Goal: Information Seeking & Learning: Learn about a topic

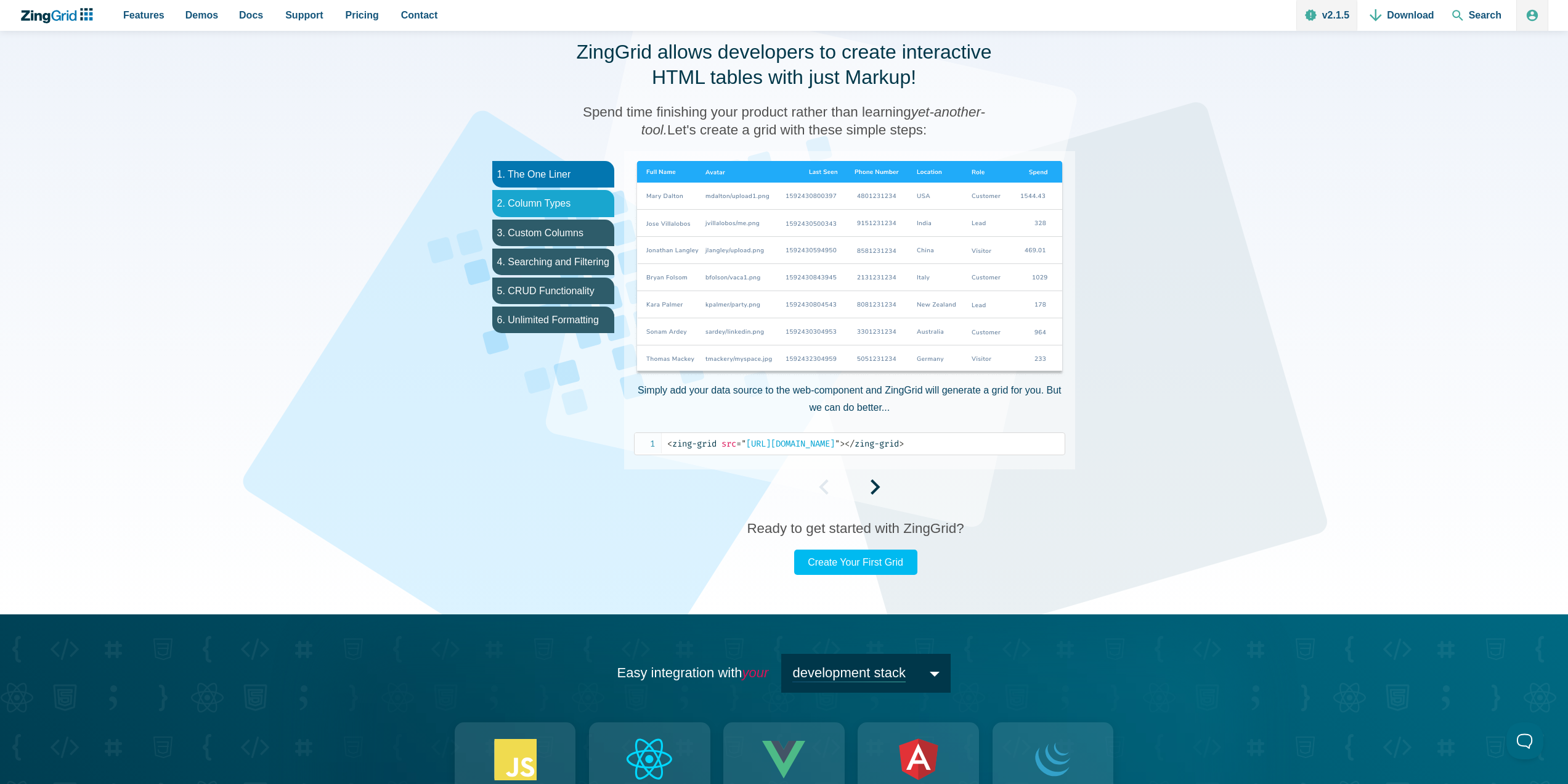
click at [584, 201] on li "2. Column Types" at bounding box center [553, 204] width 122 height 27
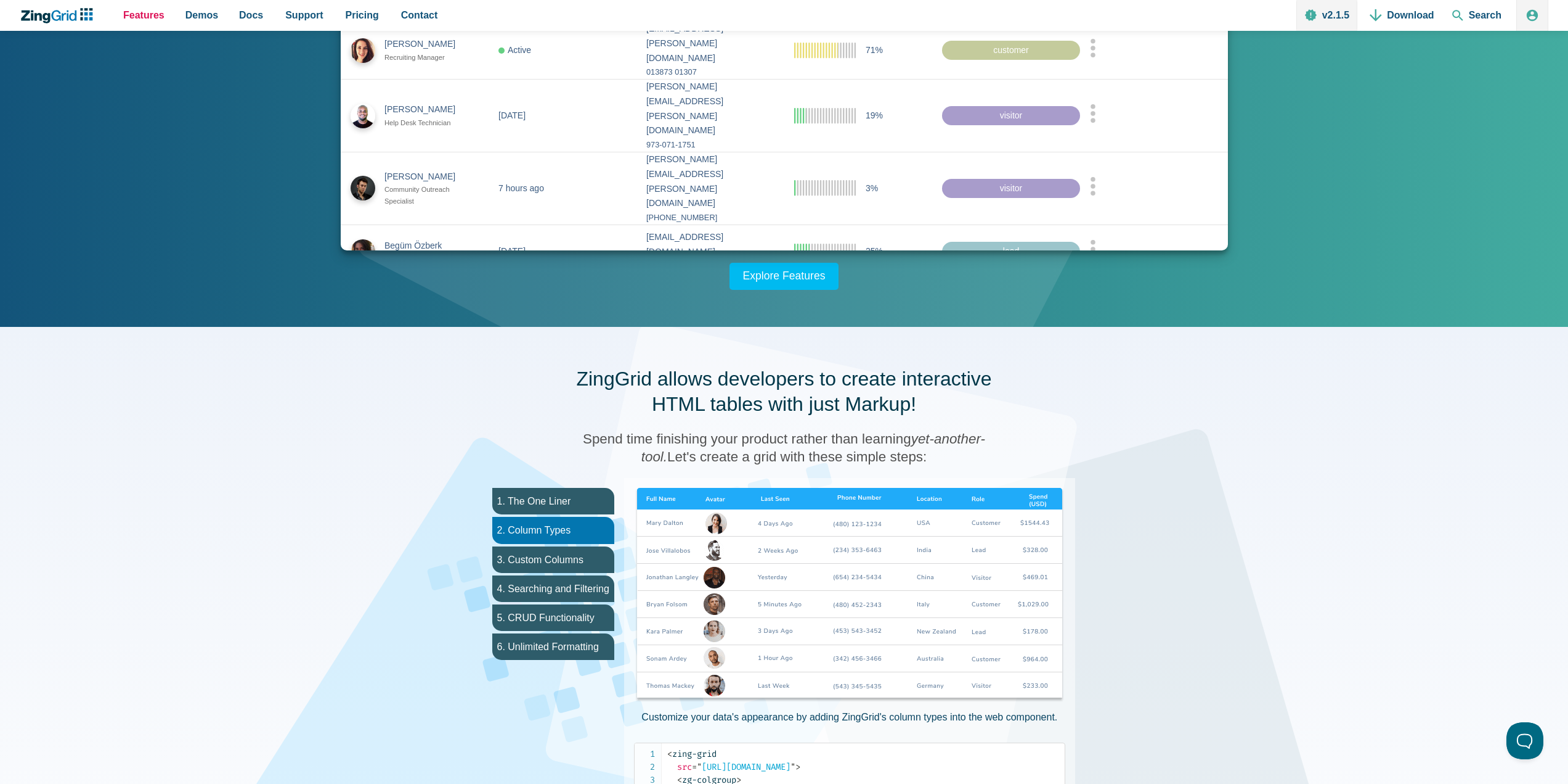
scroll to position [170, 0]
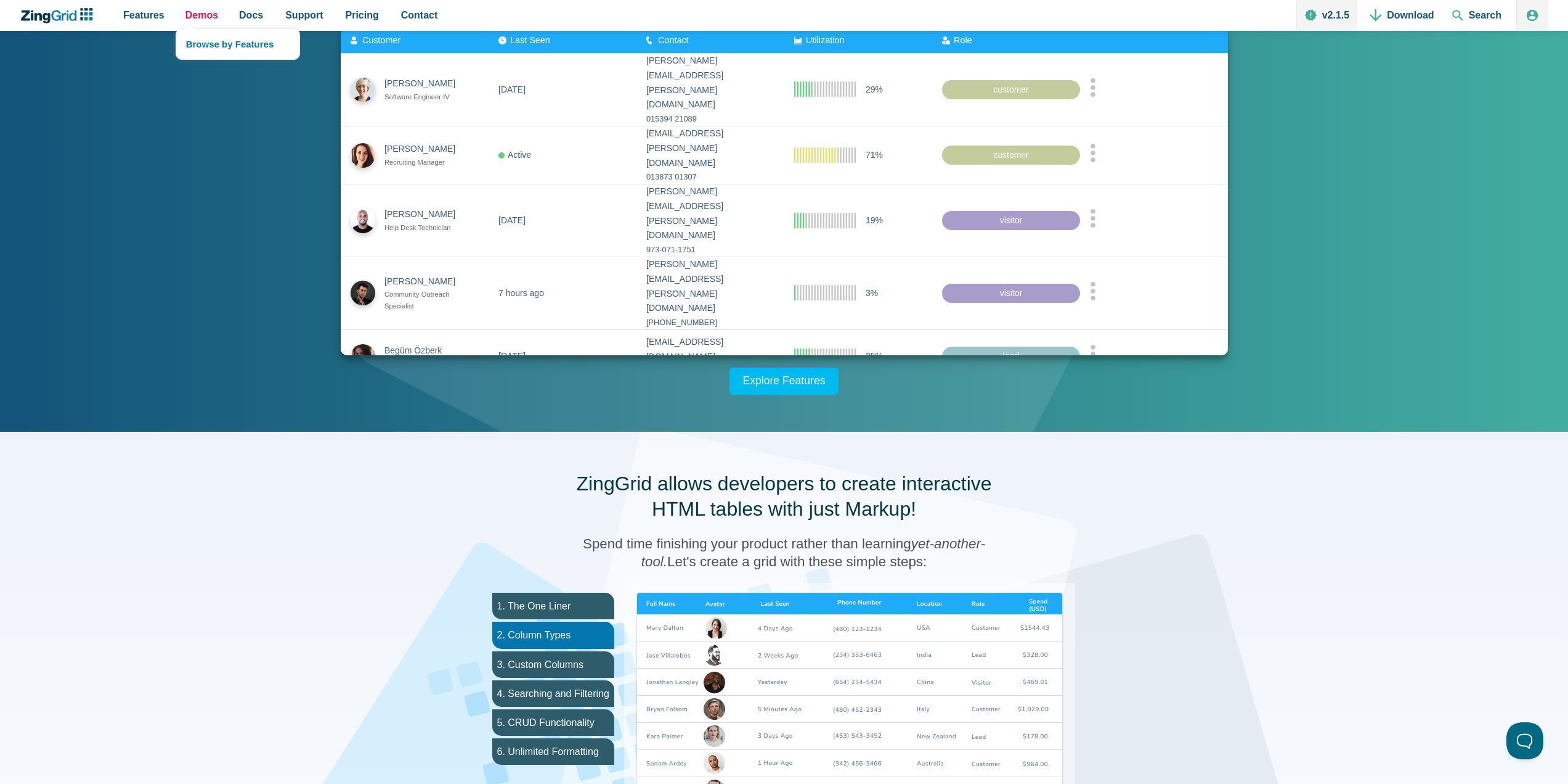
click at [215, 18] on link "Demos" at bounding box center [202, 15] width 43 height 31
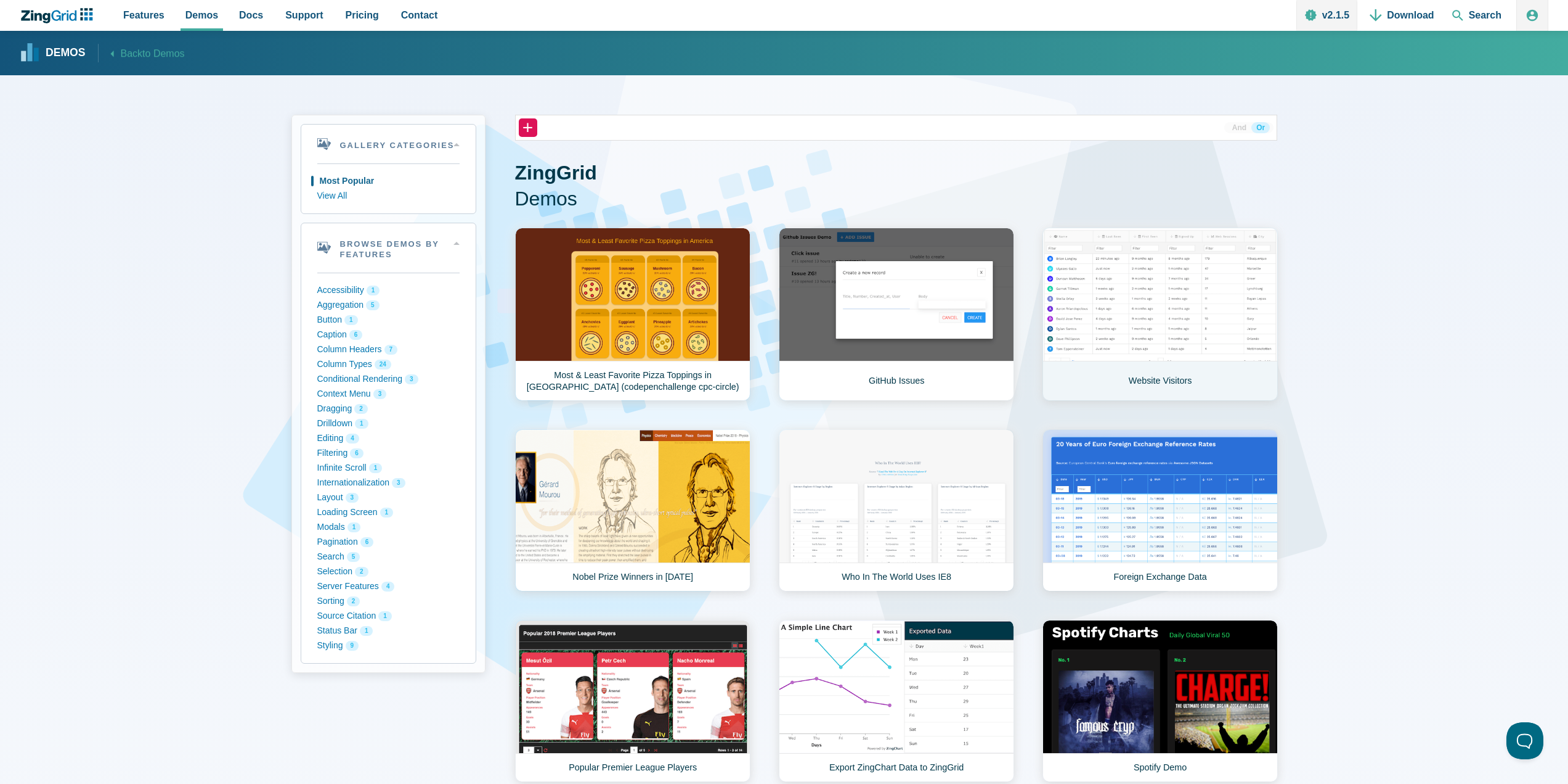
click at [1081, 333] on link "Website Visitors" at bounding box center [1160, 313] width 236 height 173
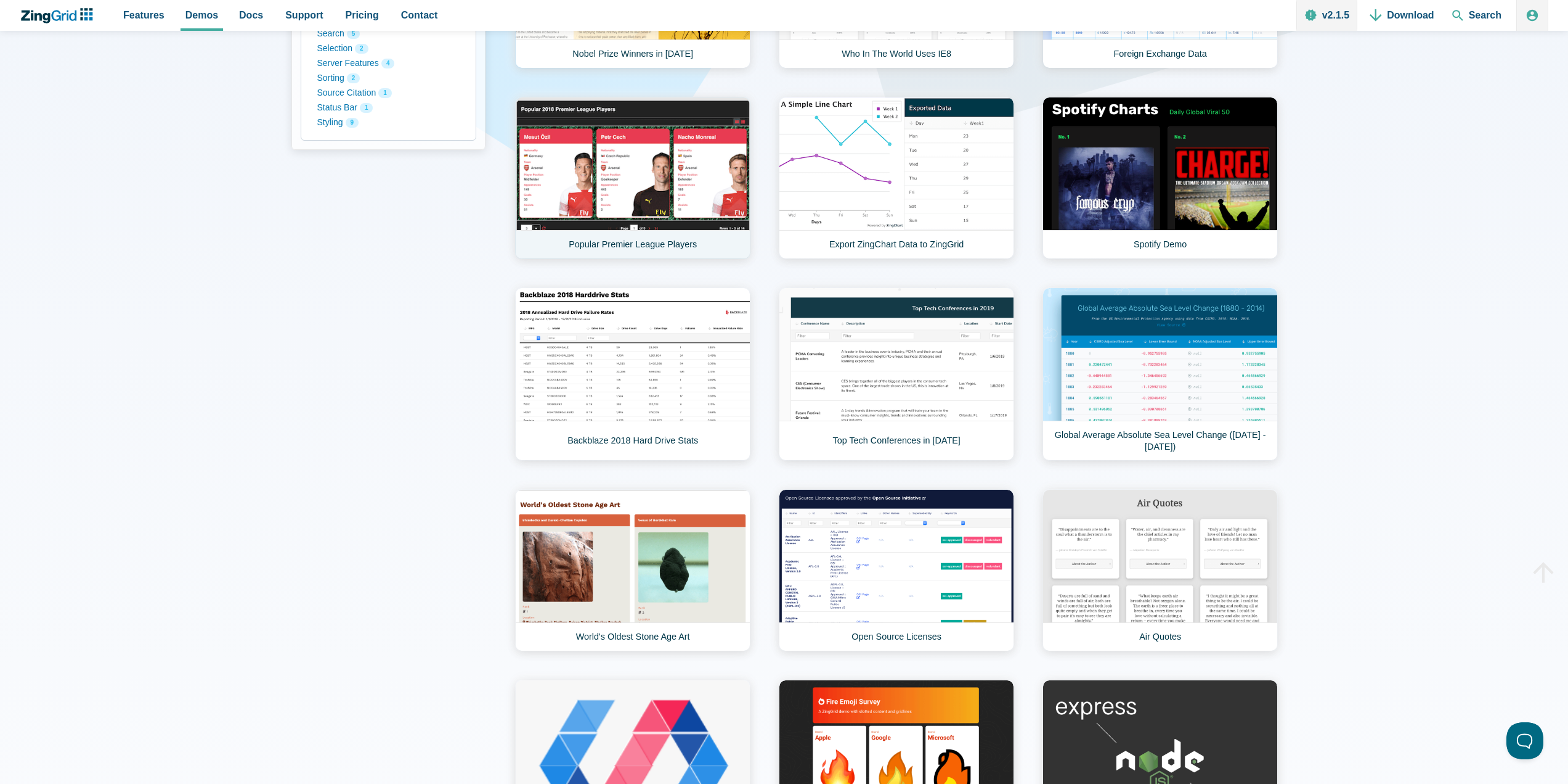
scroll to position [616, 0]
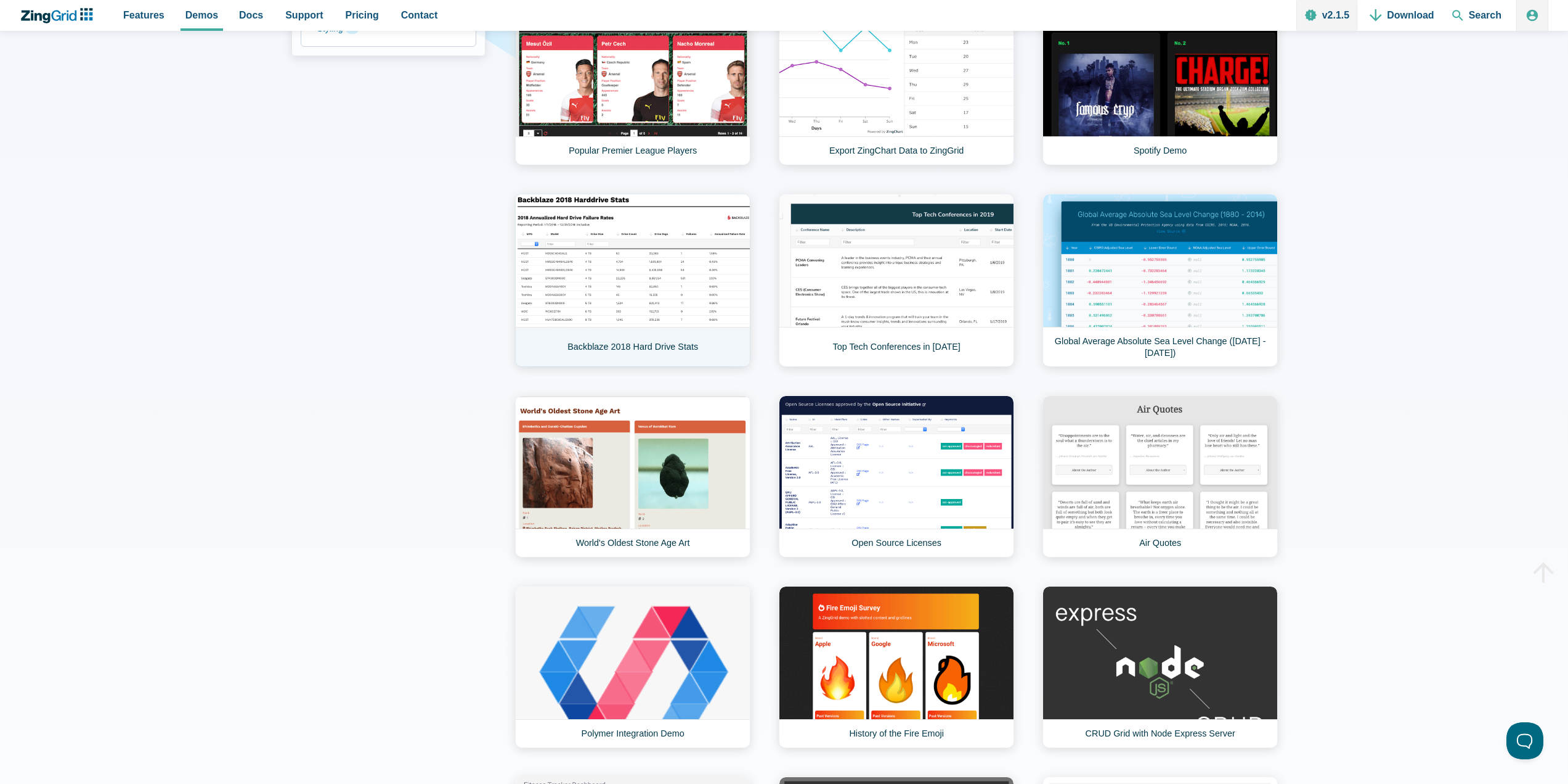
click at [645, 291] on link "Backblaze 2018 Hard Drive Stats" at bounding box center [632, 279] width 236 height 173
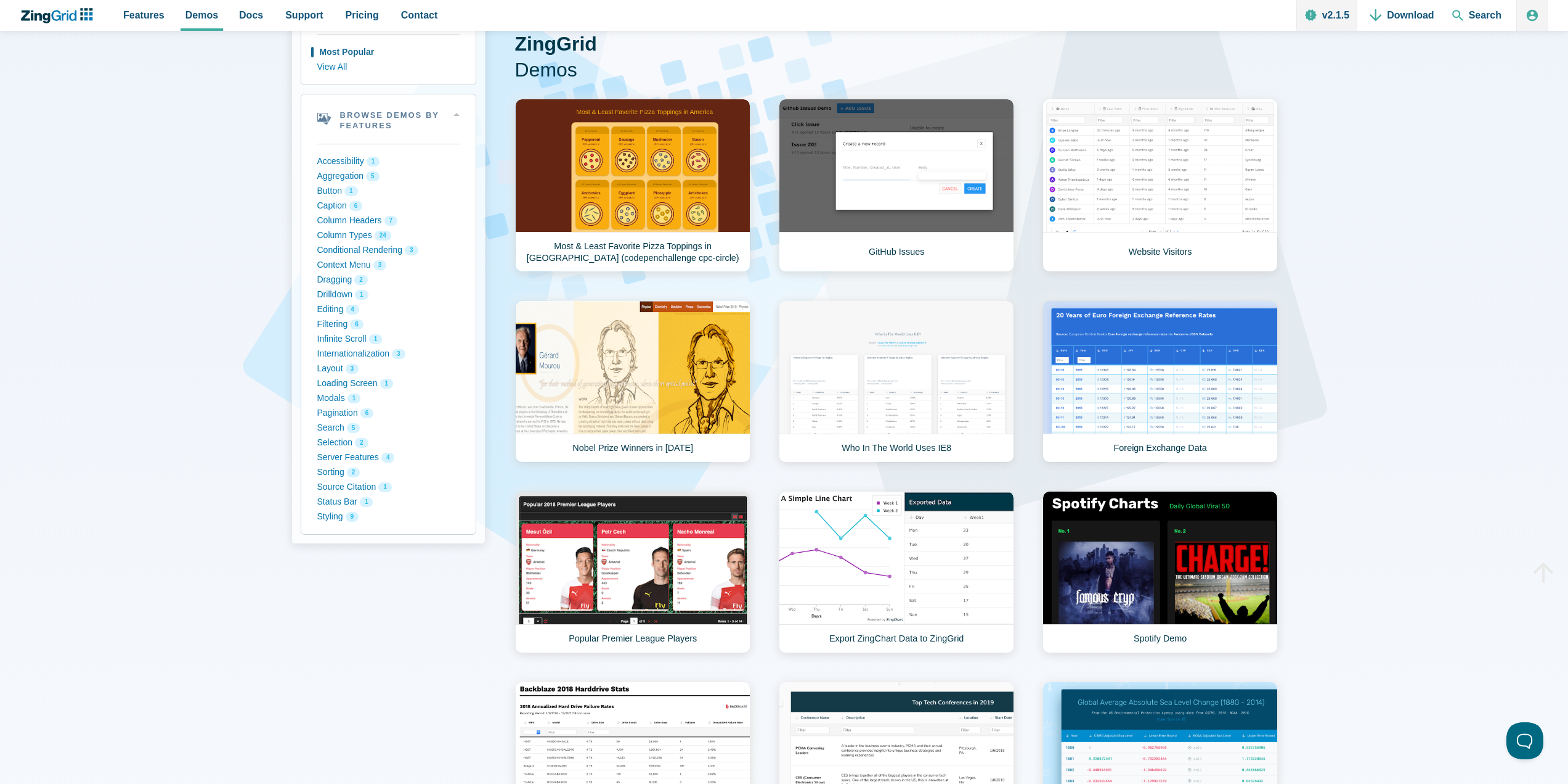
scroll to position [0, 0]
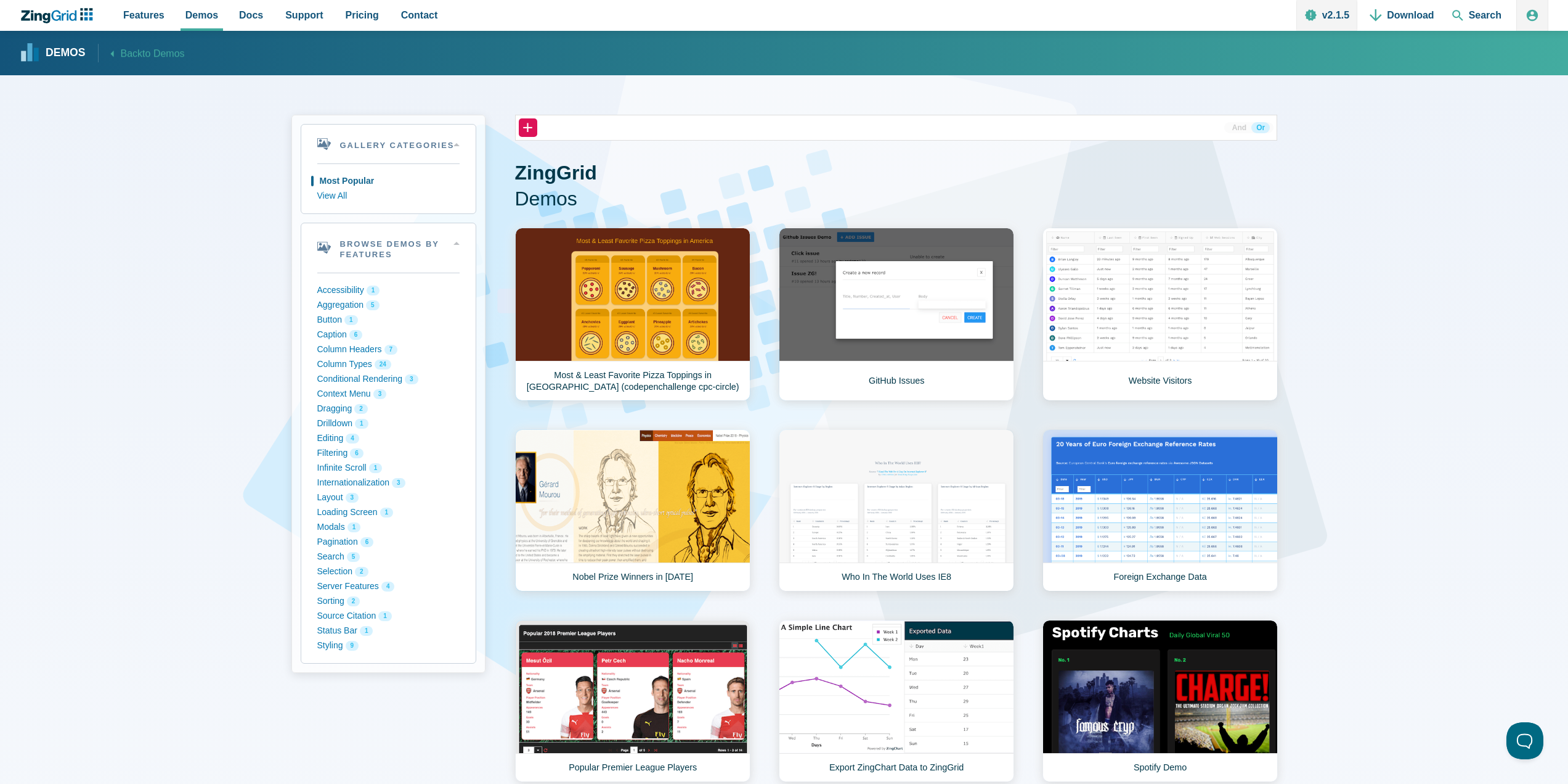
click at [52, 13] on icon "ZingChart Logo. Click to return to the homepage" at bounding box center [57, 15] width 79 height 15
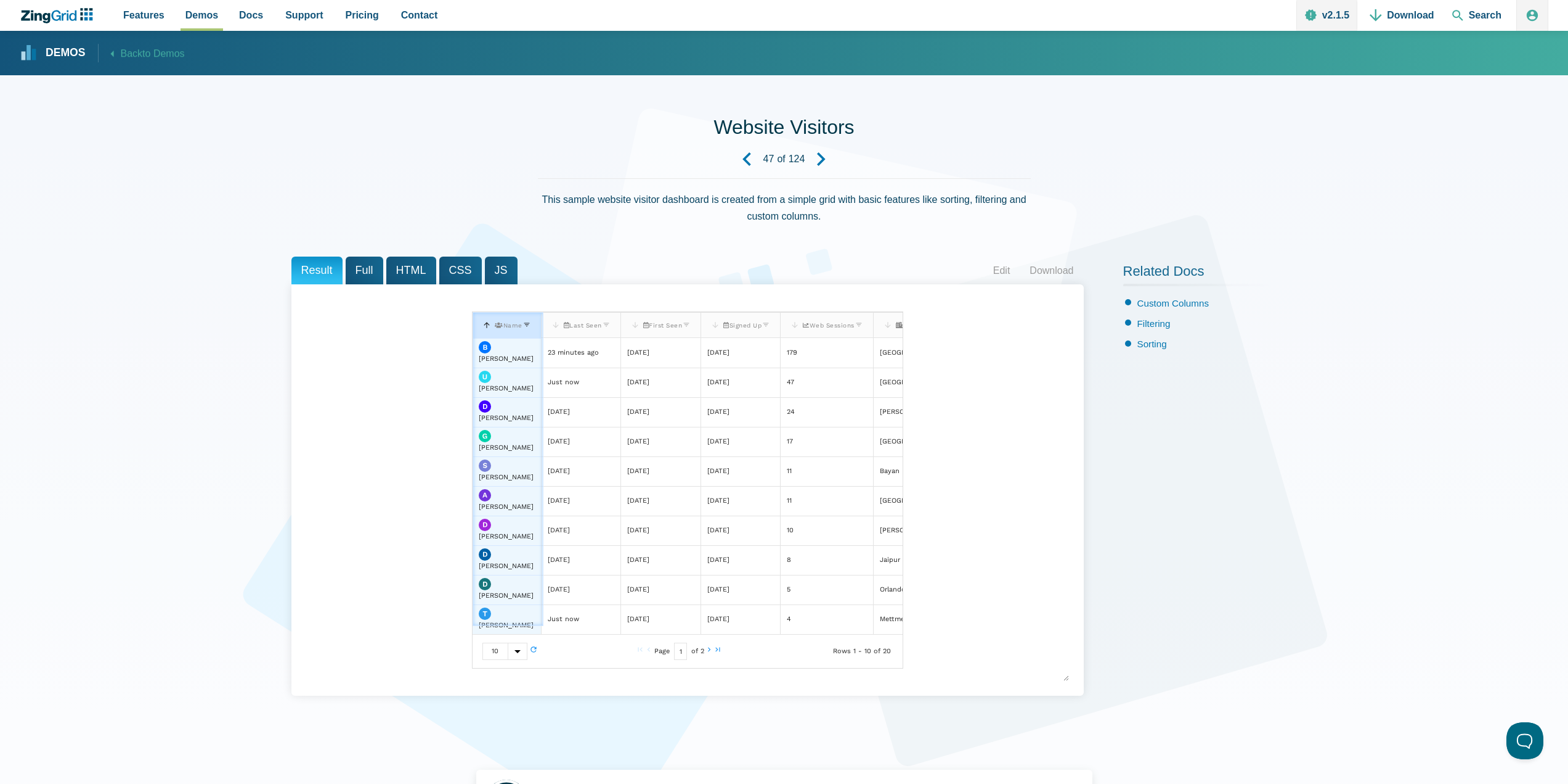
click at [575, 327] on span "Last Seen" at bounding box center [582, 325] width 38 height 7
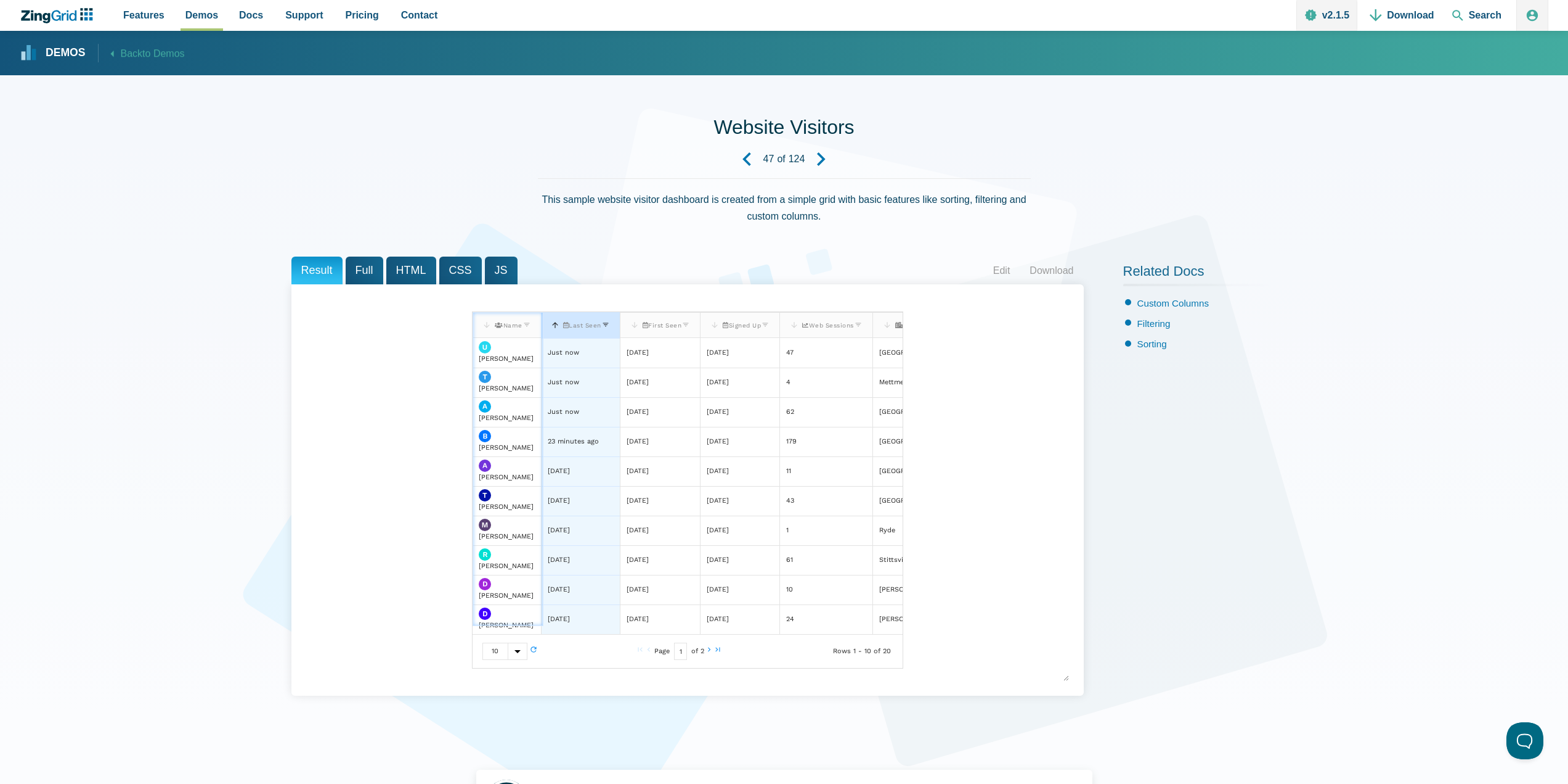
click at [639, 330] on zg-icon "App Content" at bounding box center [634, 325] width 9 height 15
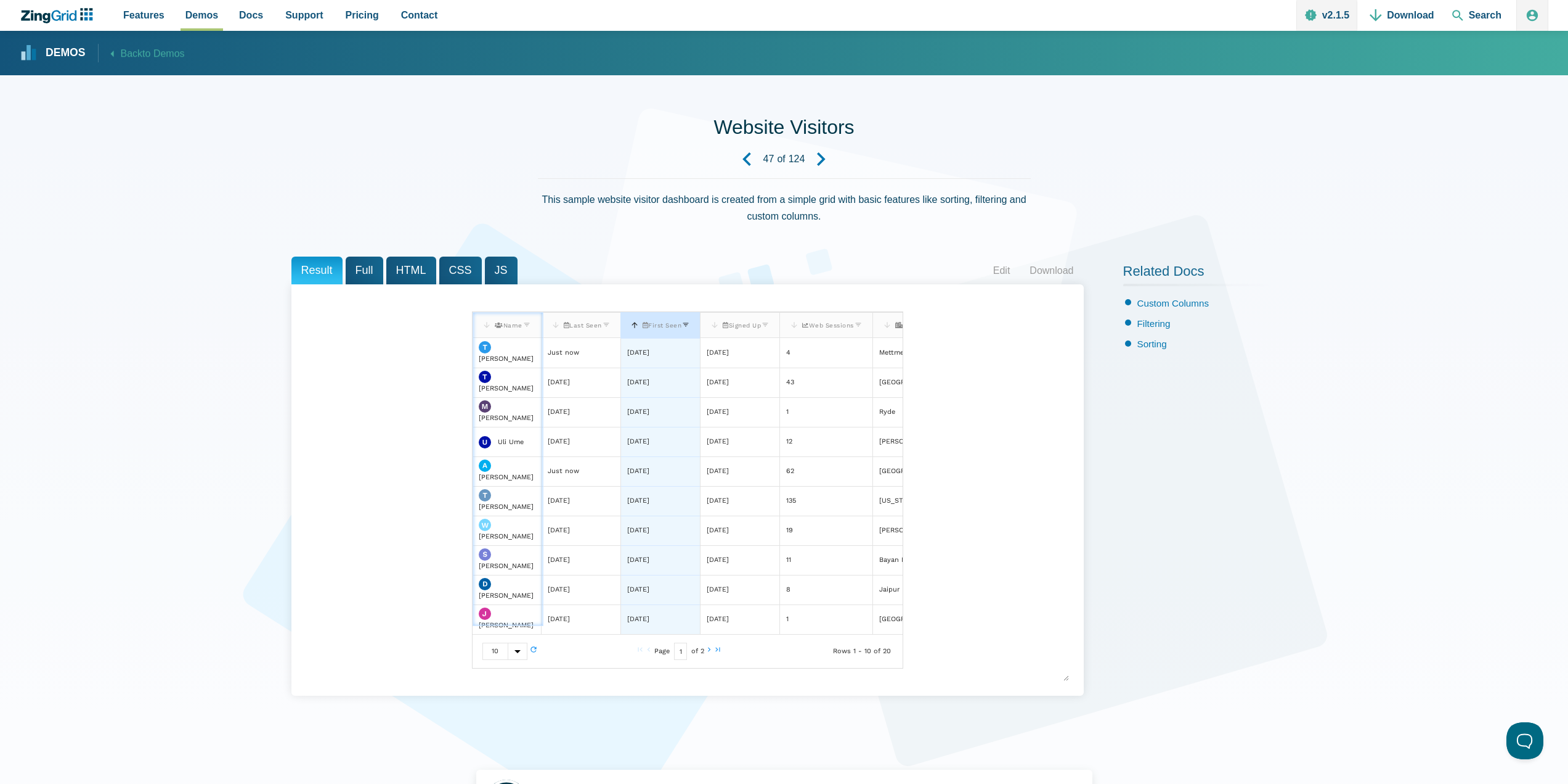
click at [749, 327] on span "Signed Up" at bounding box center [742, 325] width 38 height 7
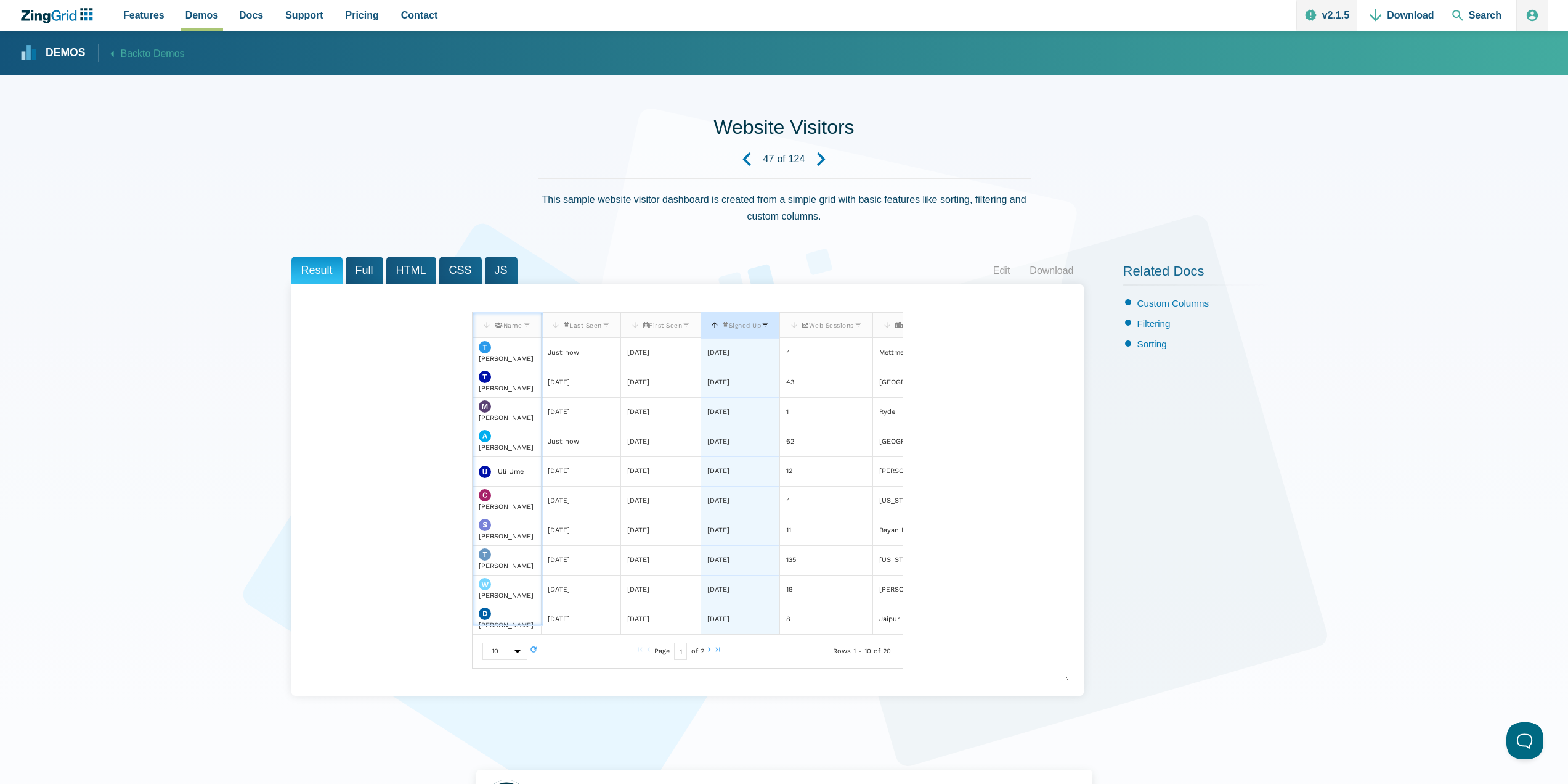
click at [719, 326] on zg-icon "App Content" at bounding box center [714, 325] width 9 height 15
drag, startPoint x: 789, startPoint y: 323, endPoint x: 835, endPoint y: 323, distance: 46.0
click at [835, 323] on zg-head-cell "Web Sessions" at bounding box center [826, 324] width 93 height 26
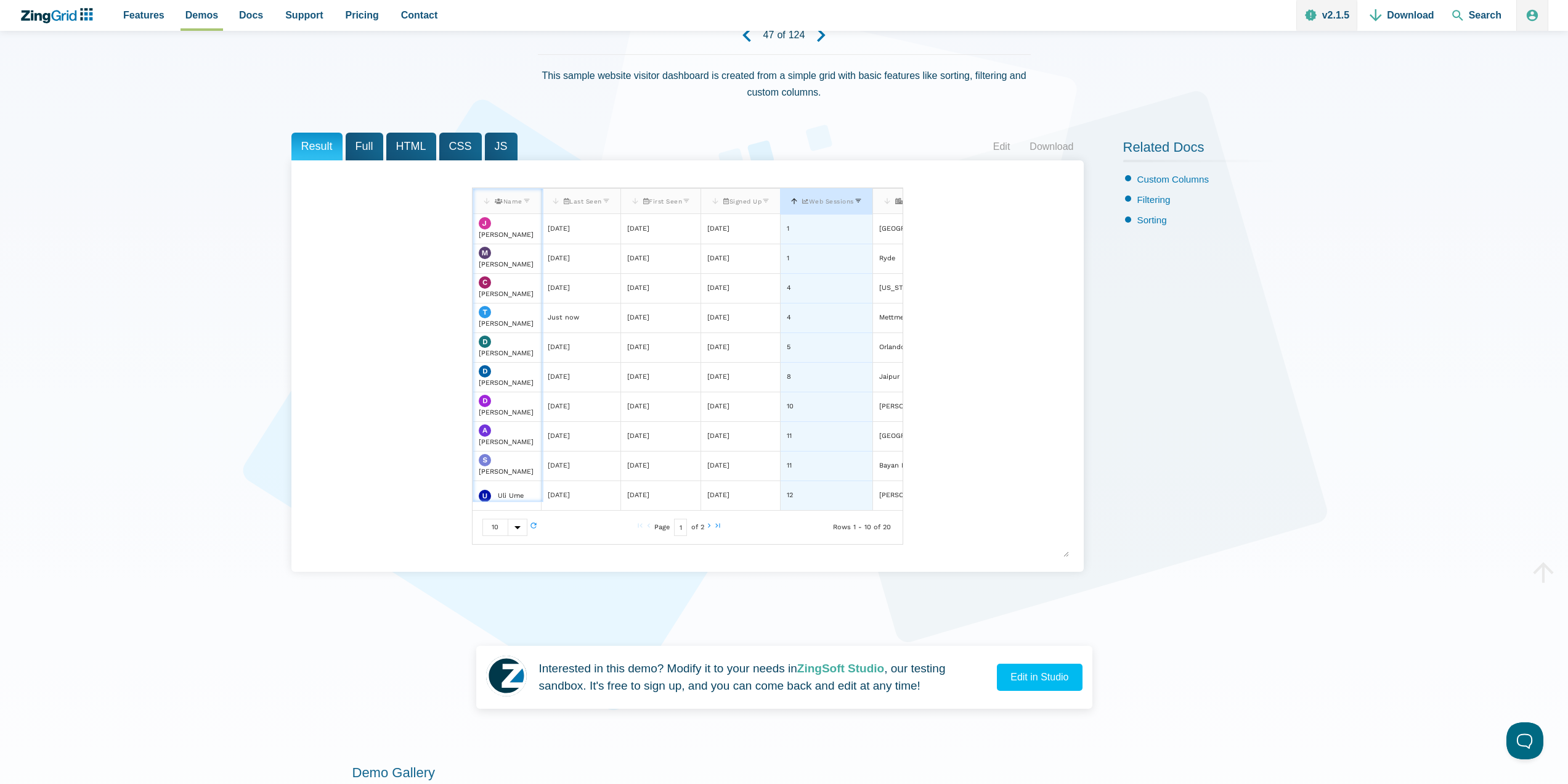
scroll to position [246, 0]
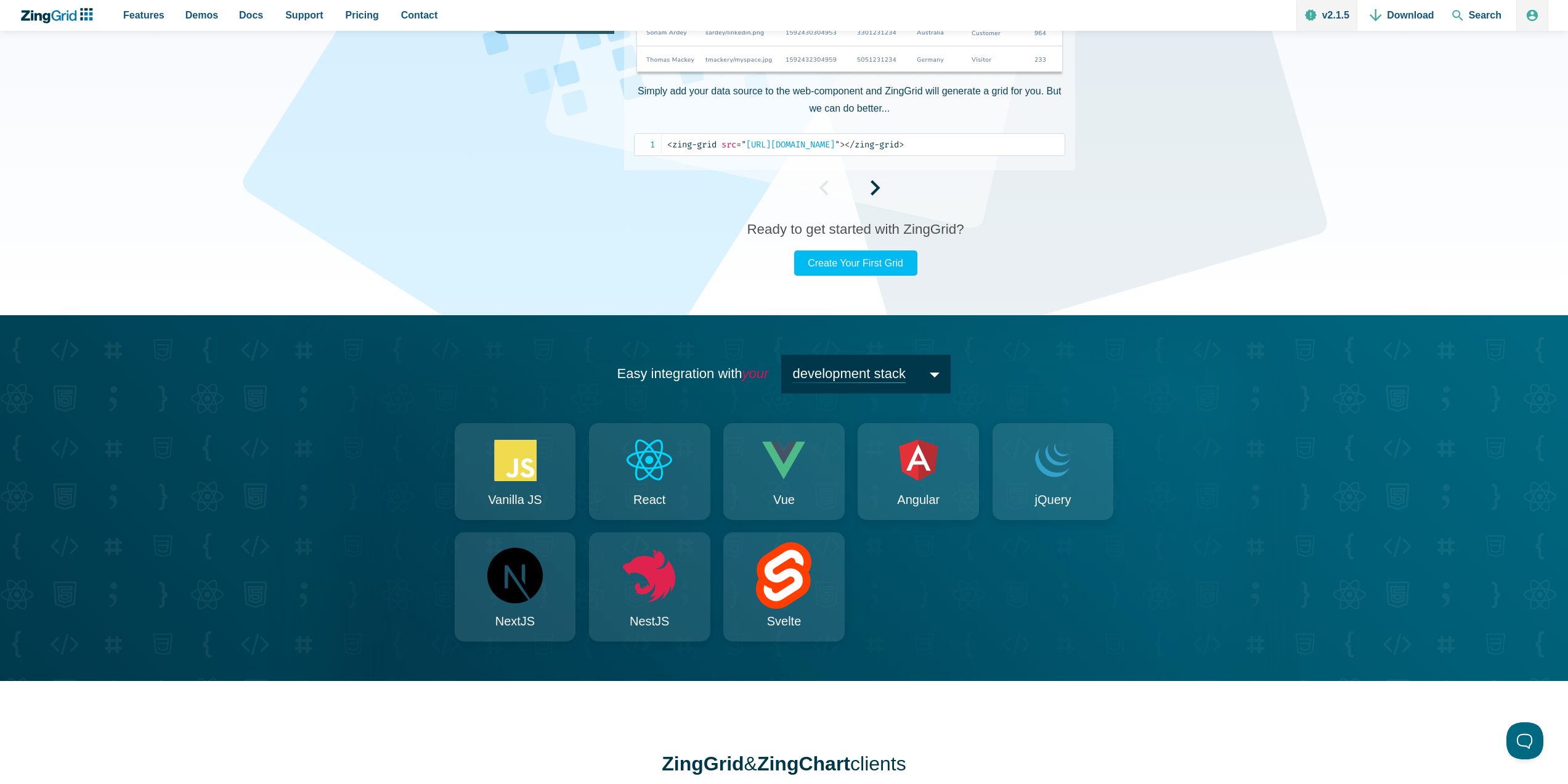
scroll to position [1048, 0]
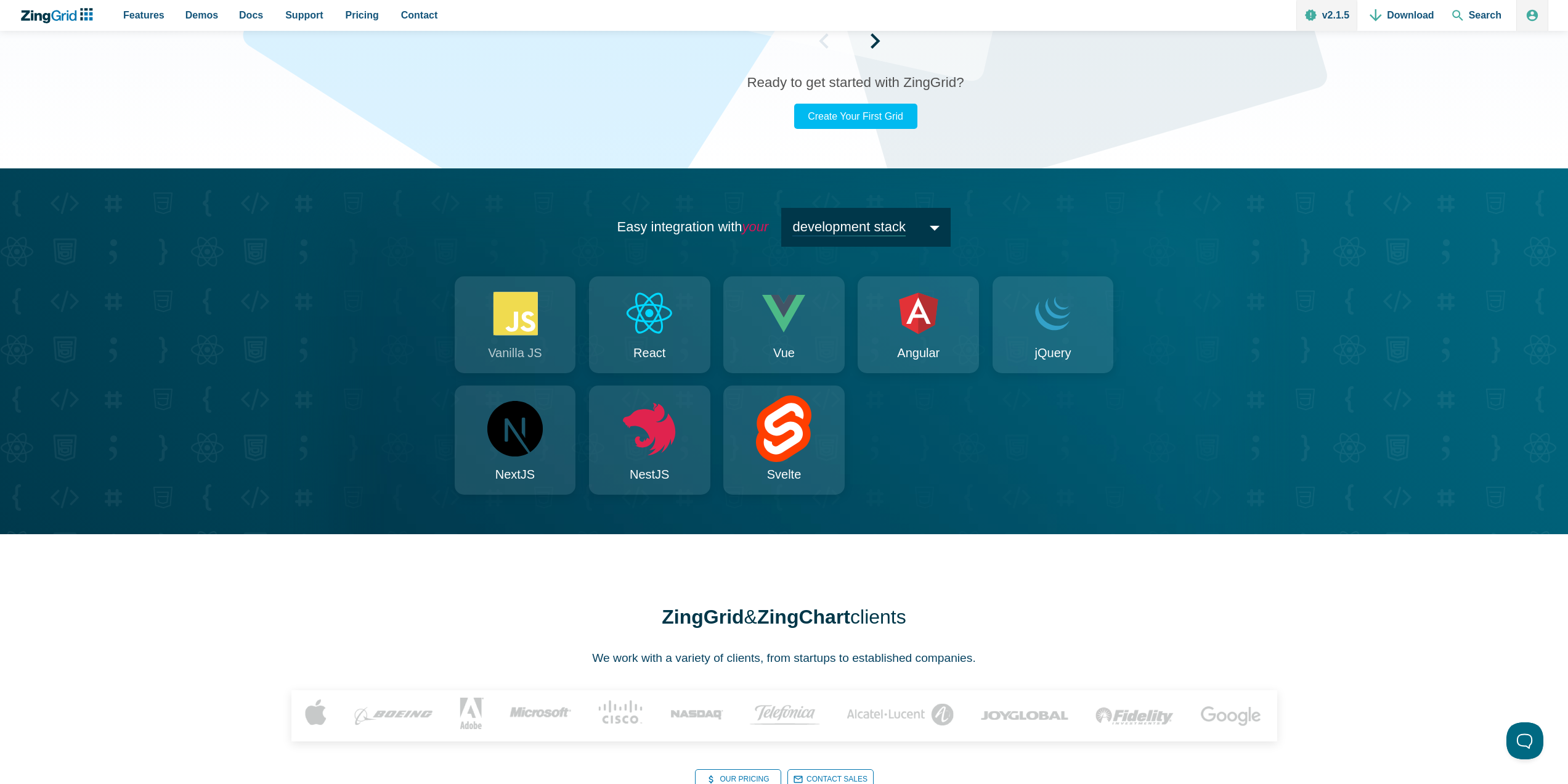
click at [555, 311] on link "Vanilla JS" at bounding box center [516, 325] width 121 height 97
